Goal: Task Accomplishment & Management: Complete application form

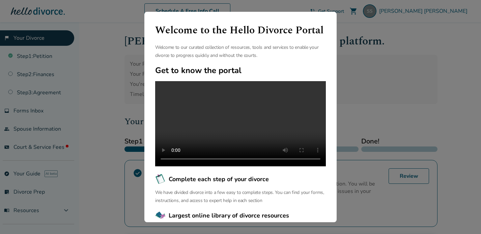
click at [365, 65] on div "Welcome to the Hello Divorce Portal Welcome to our curated collection of resour…" at bounding box center [240, 117] width 481 height 234
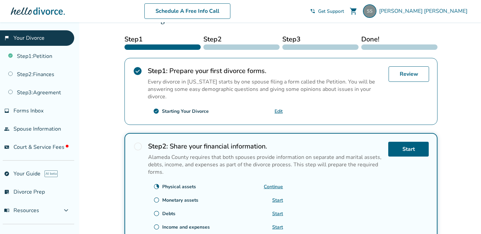
scroll to position [101, 0]
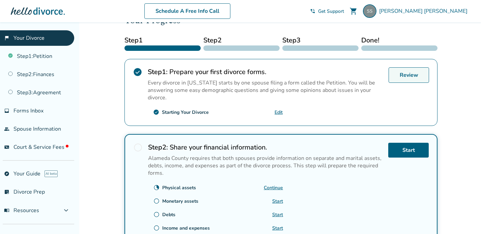
click at [411, 74] on link "Review" at bounding box center [409, 75] width 40 height 16
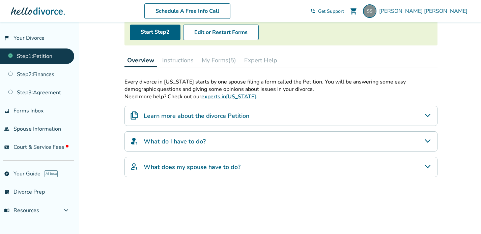
scroll to position [74, 0]
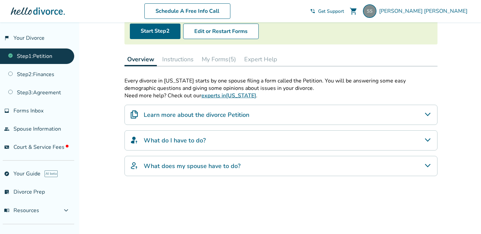
click at [169, 58] on button "Instructions" at bounding box center [178, 59] width 37 height 13
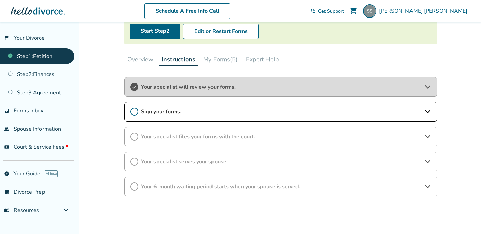
click at [428, 88] on icon at bounding box center [428, 87] width 8 height 8
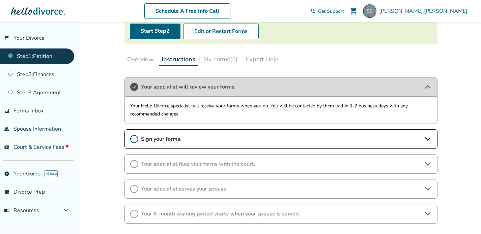
click at [247, 133] on div "Sign your forms." at bounding box center [280, 140] width 313 height 20
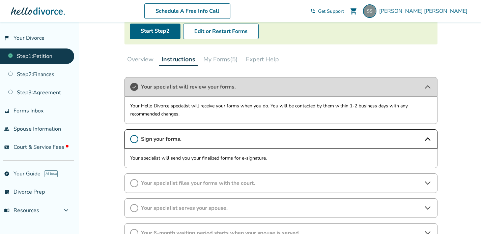
click at [159, 138] on span "Sign your forms." at bounding box center [281, 139] width 280 height 7
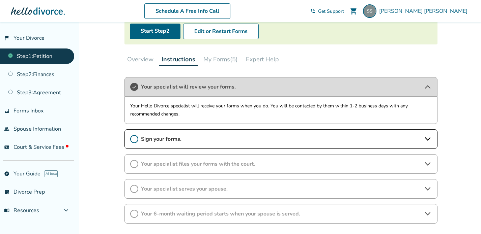
click at [159, 138] on span "Sign your forms." at bounding box center [281, 139] width 280 height 7
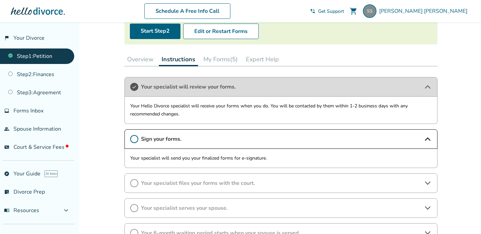
click at [136, 139] on icon at bounding box center [134, 139] width 8 height 8
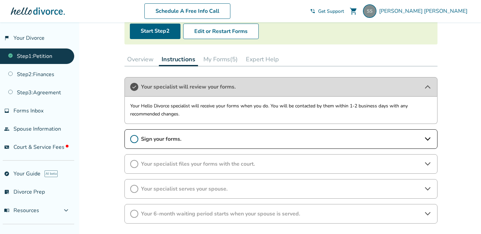
click at [136, 139] on icon at bounding box center [134, 139] width 8 height 8
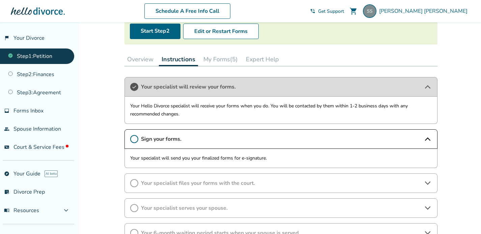
click at [227, 58] on button "My Forms (5)" at bounding box center [221, 59] width 40 height 13
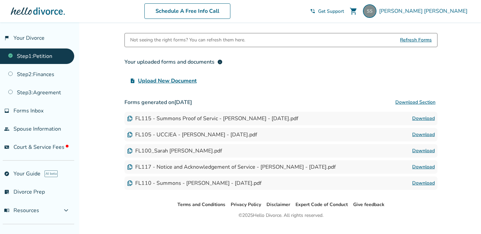
scroll to position [132, 0]
